Goal: Information Seeking & Learning: Learn about a topic

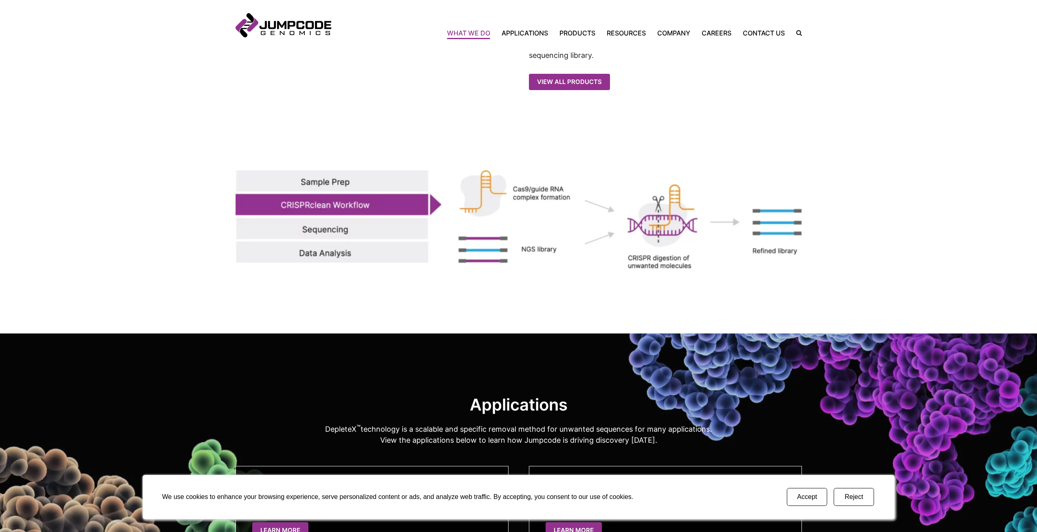
scroll to position [950, 0]
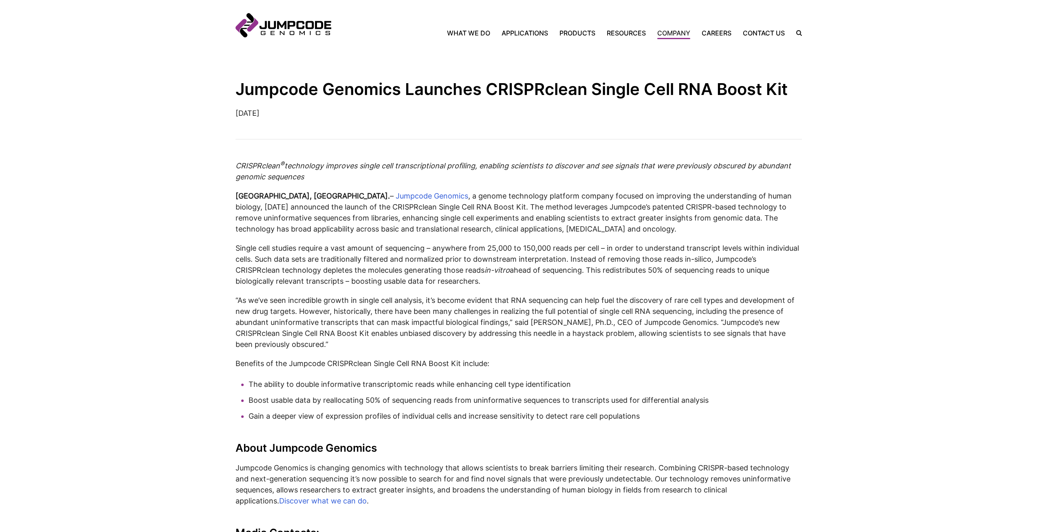
click at [148, 234] on article "Jumpcode Genomics Launches CRISPRclean Single Cell RNA Boost Kit [DATE] CRISPRc…" at bounding box center [518, 329] width 1037 height 623
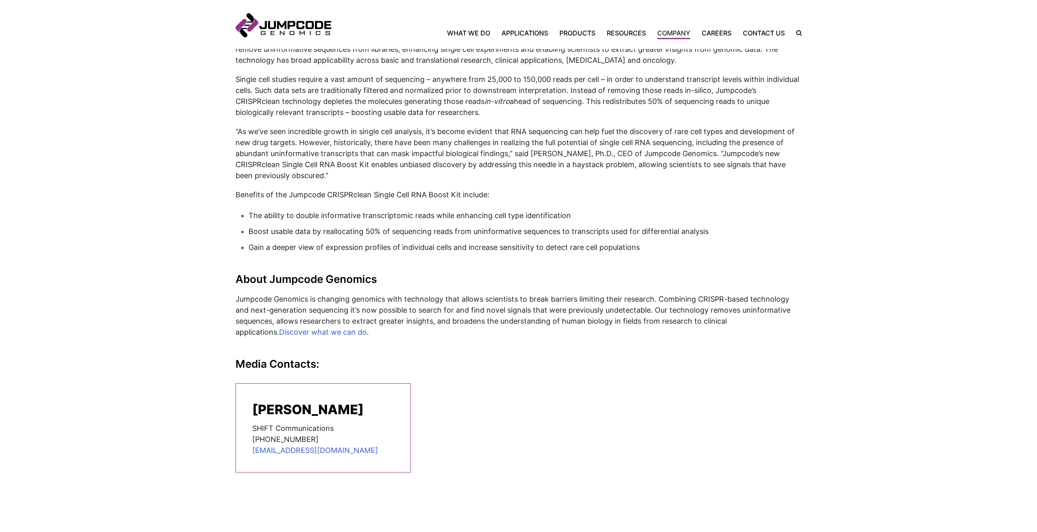
scroll to position [255, 0]
